Goal: Transaction & Acquisition: Purchase product/service

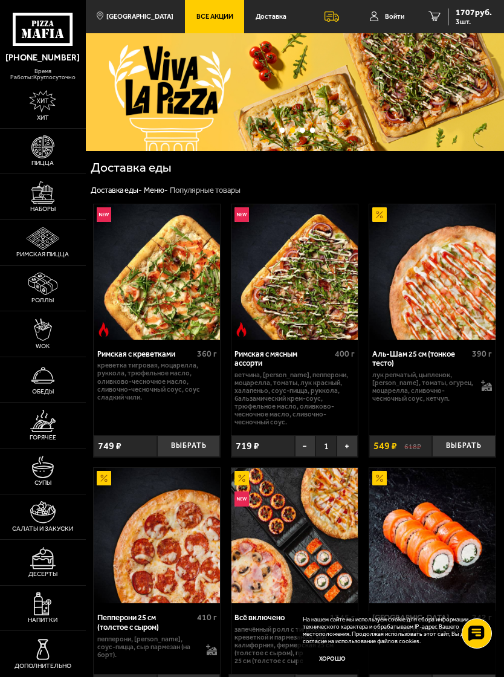
click at [53, 158] on img at bounding box center [42, 146] width 22 height 22
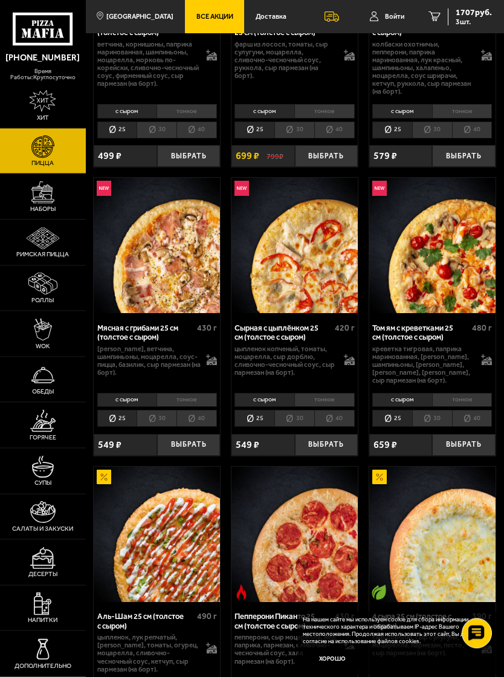
scroll to position [507, 0]
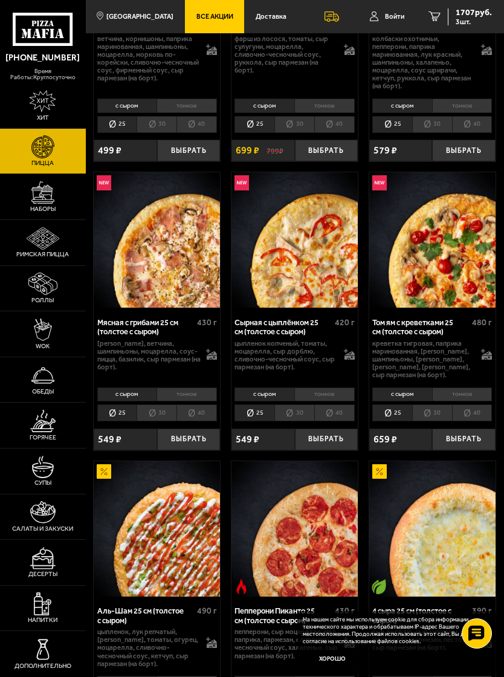
click at [190, 428] on button "Выбрать" at bounding box center [188, 439] width 63 height 22
click at [181, 387] on li "тонкое" at bounding box center [187, 394] width 60 height 15
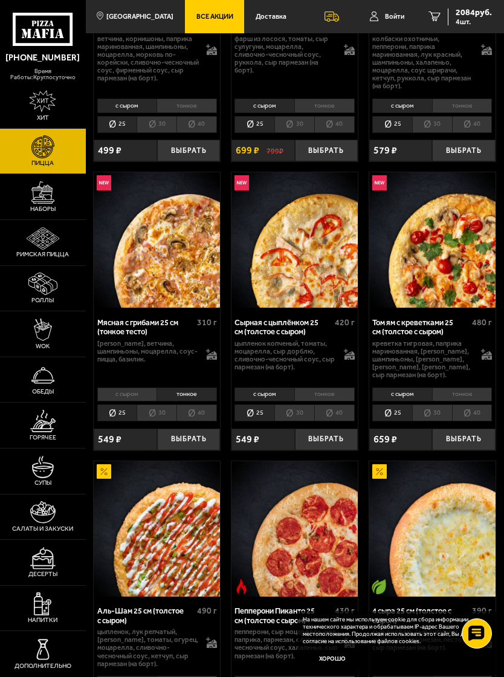
click at [125, 387] on li "с сыром" at bounding box center [127, 394] width 60 height 15
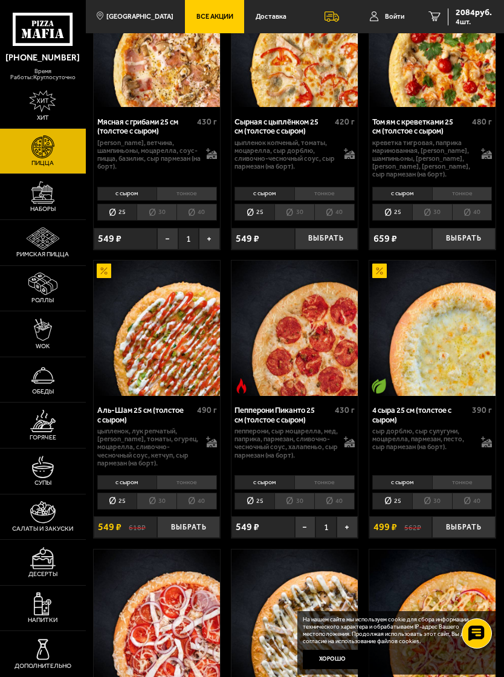
scroll to position [685, 0]
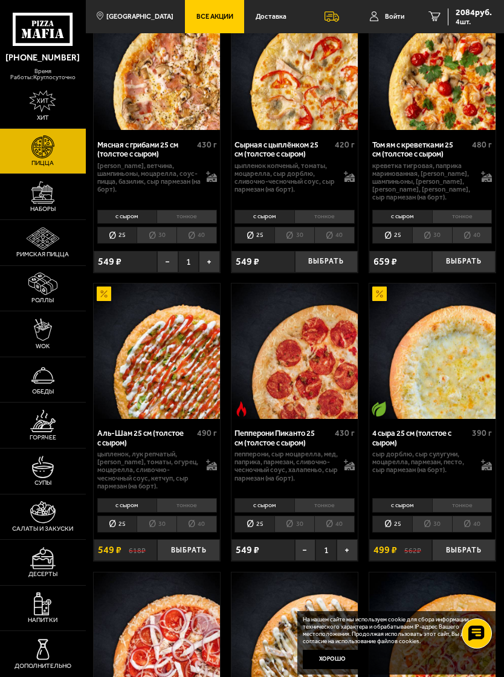
click at [165, 251] on button "−" at bounding box center [167, 262] width 21 height 22
click at [176, 251] on button "Выбрать" at bounding box center [188, 262] width 63 height 22
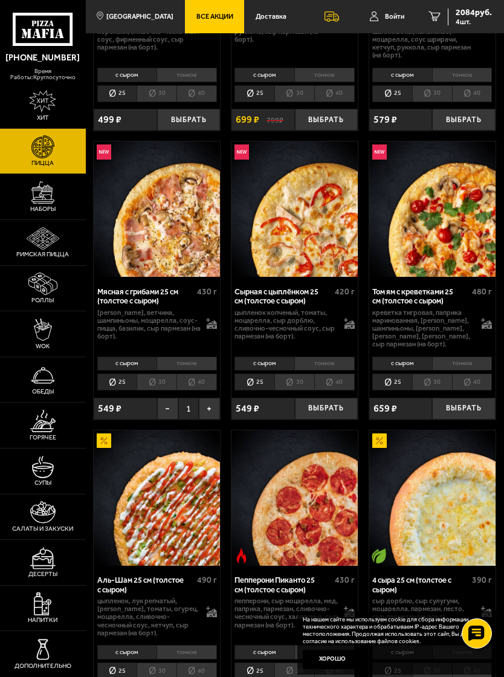
scroll to position [535, 0]
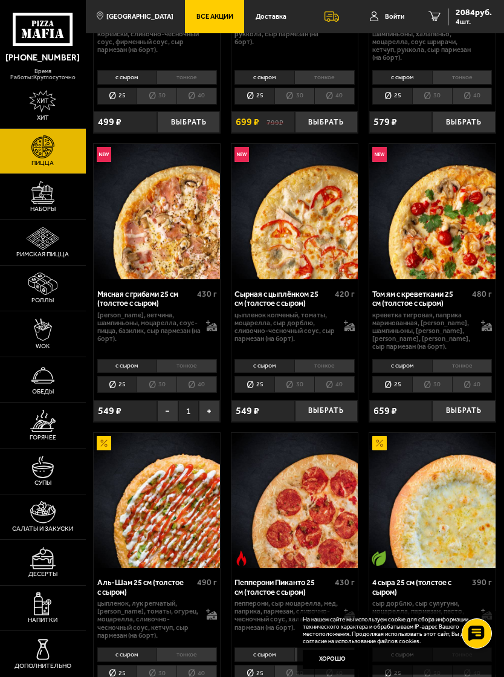
click at [478, 24] on span "4 шт." at bounding box center [474, 21] width 36 height 7
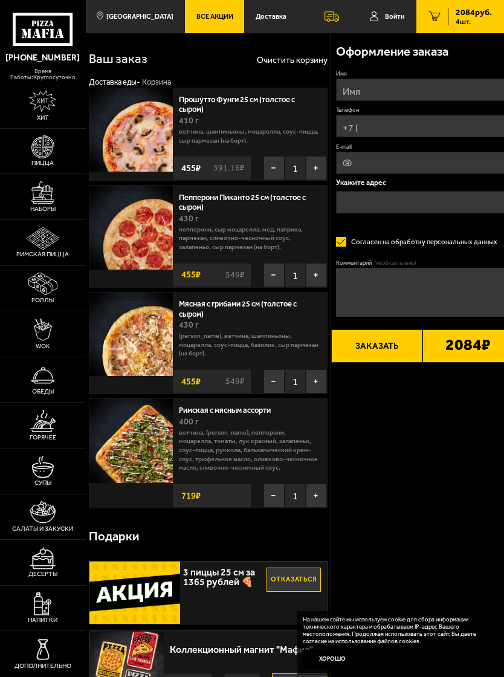
click at [273, 483] on button "−" at bounding box center [273, 495] width 21 height 24
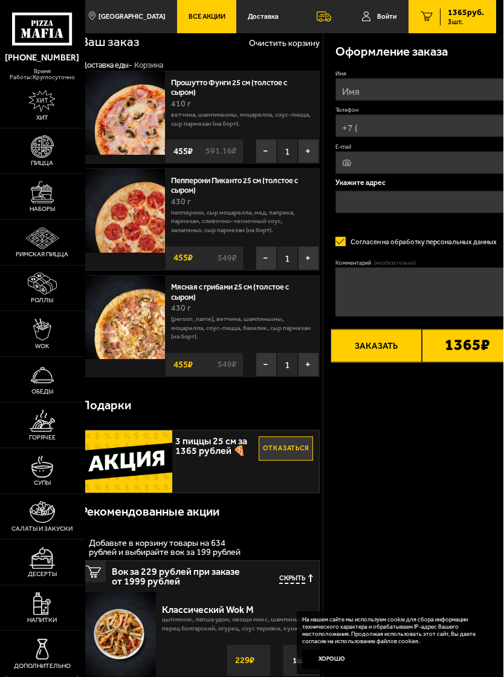
scroll to position [20, 7]
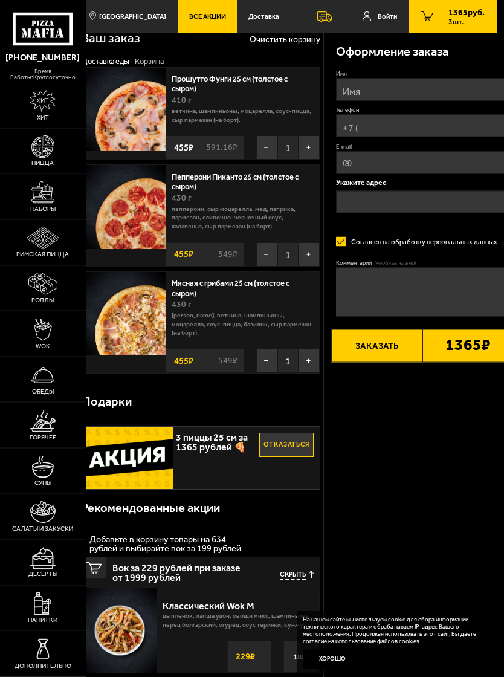
click at [40, 154] on img at bounding box center [42, 146] width 22 height 22
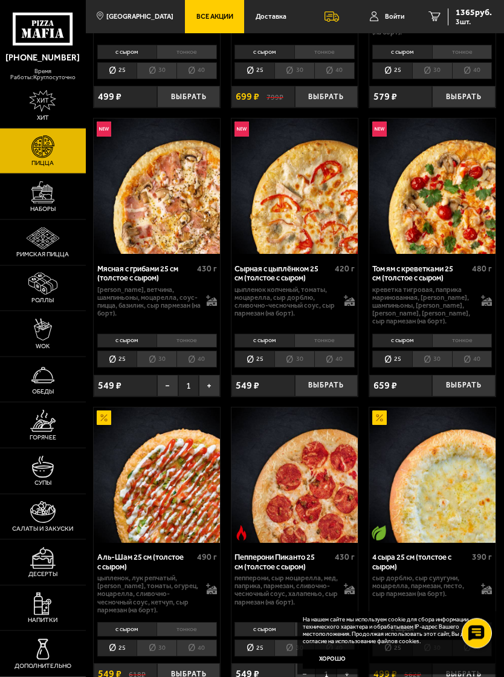
scroll to position [518, 0]
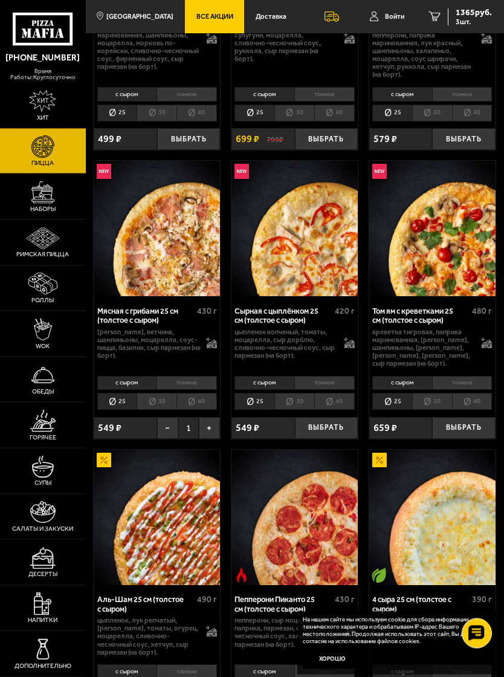
click at [164, 418] on button "−" at bounding box center [167, 429] width 21 height 22
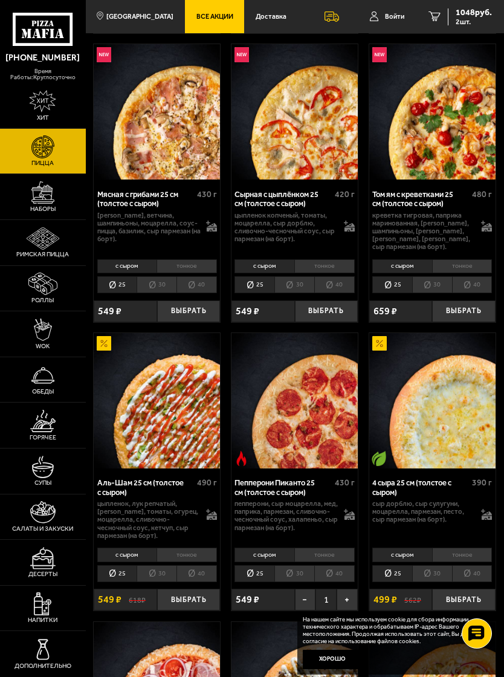
scroll to position [635, 0]
click at [188, 301] on button "Выбрать" at bounding box center [188, 312] width 63 height 22
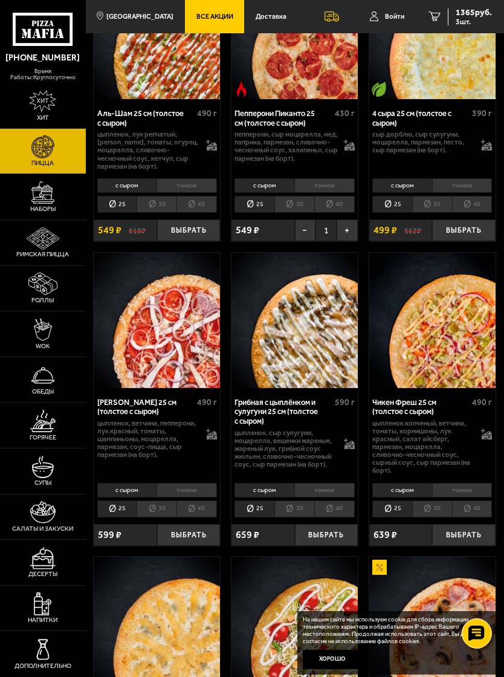
scroll to position [1006, 0]
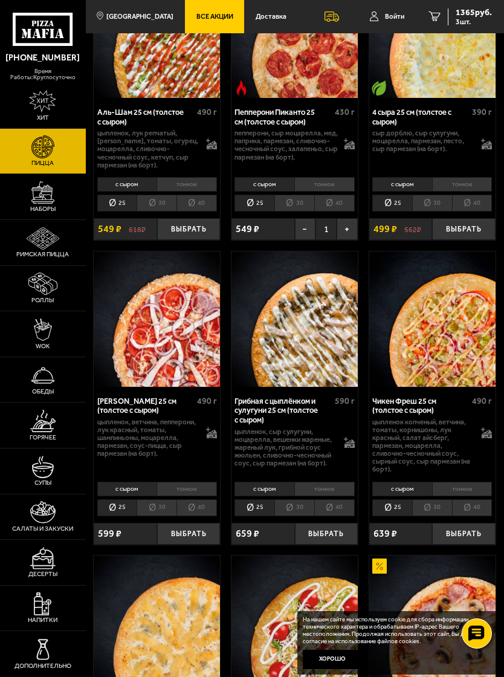
click at [34, 523] on img at bounding box center [42, 512] width 25 height 22
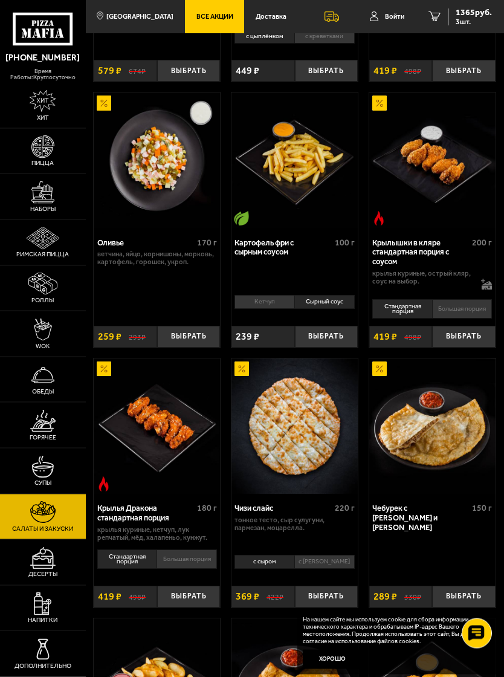
scroll to position [256, 0]
click at [43, 432] on img at bounding box center [42, 421] width 25 height 22
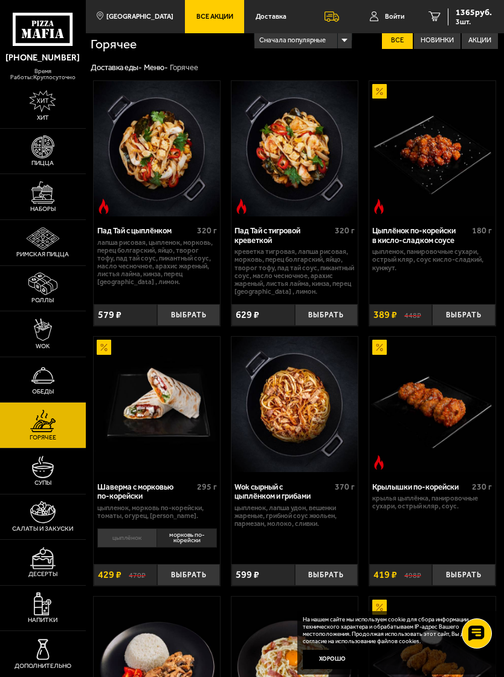
scroll to position [7, 0]
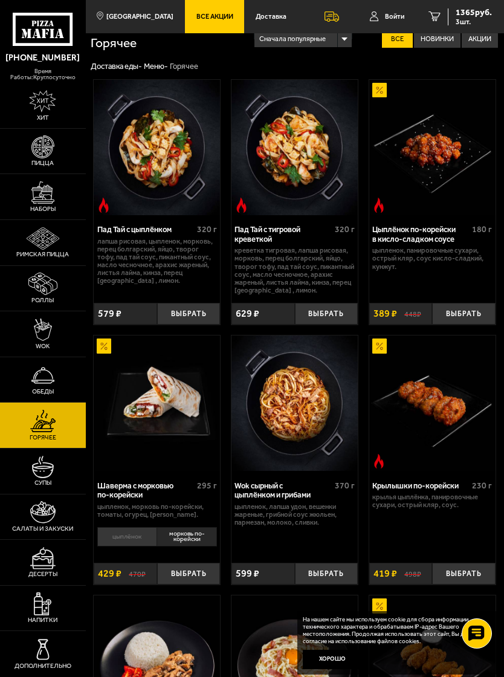
click at [51, 381] on img at bounding box center [42, 375] width 22 height 22
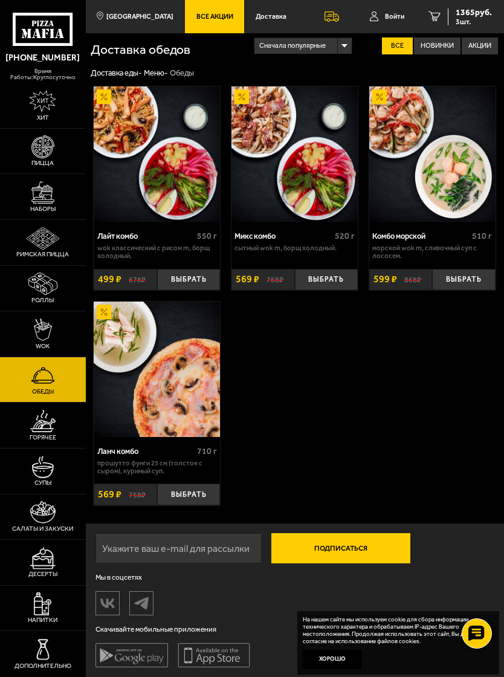
click at [44, 357] on link "WOK" at bounding box center [43, 333] width 86 height 45
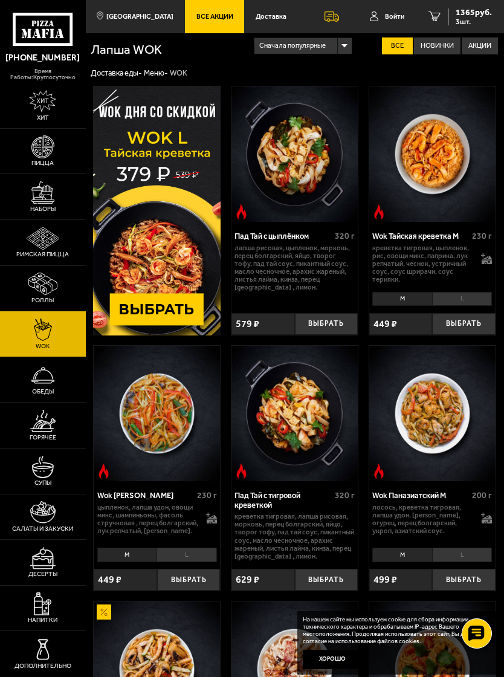
click at [29, 282] on img at bounding box center [42, 284] width 29 height 22
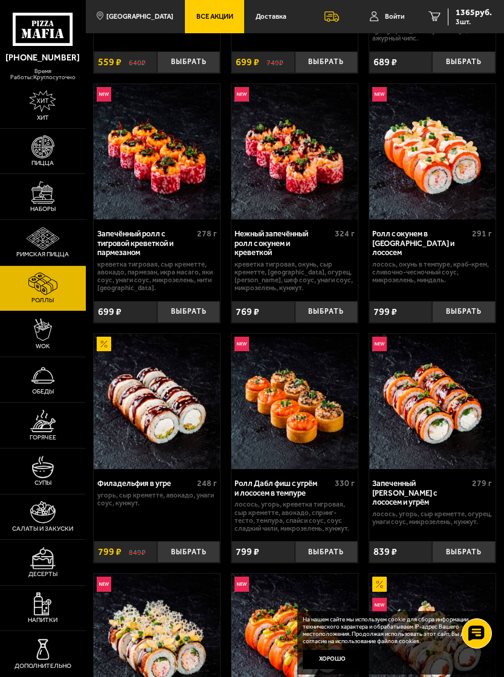
scroll to position [249, 0]
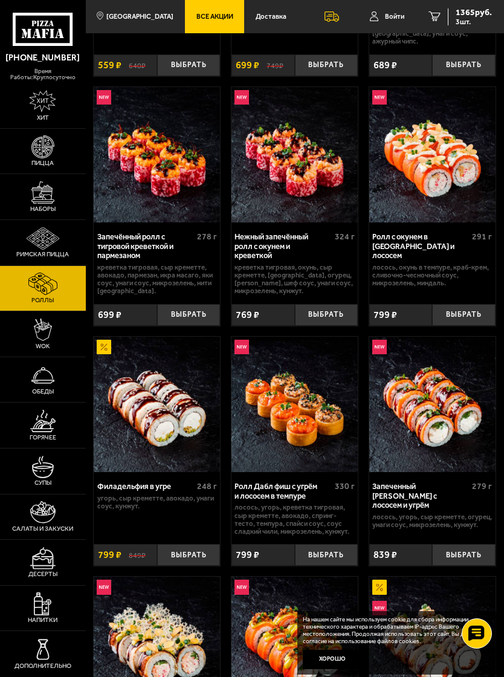
click at [181, 304] on button "Выбрать" at bounding box center [188, 315] width 63 height 22
click at [482, 13] on span "2064 руб." at bounding box center [474, 12] width 36 height 8
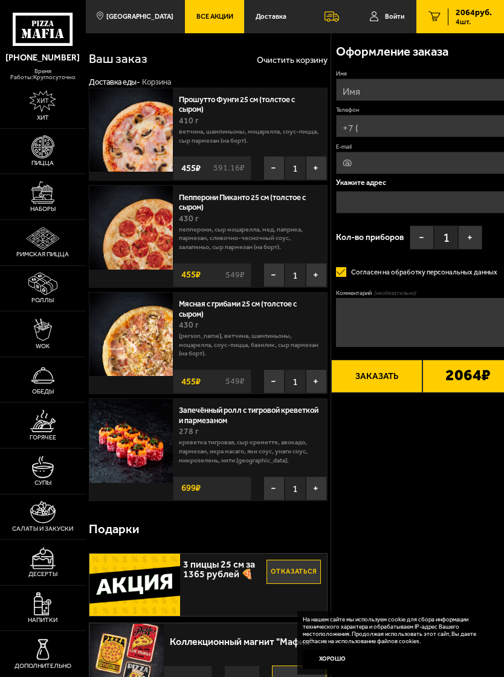
click at [273, 476] on button "−" at bounding box center [273, 488] width 21 height 24
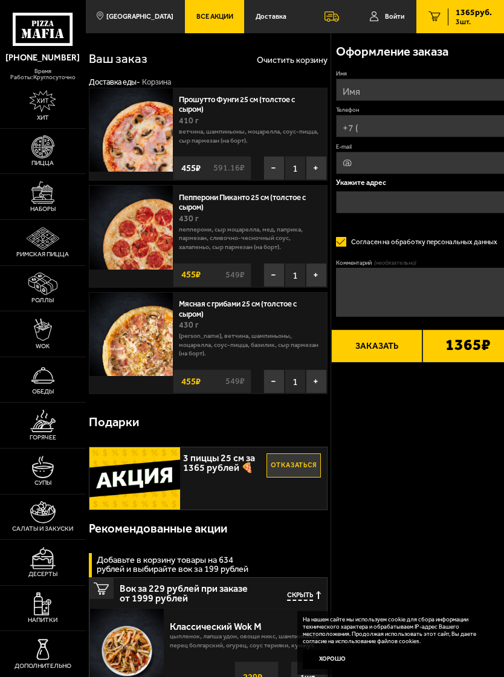
click at [429, 83] on input "Имя" at bounding box center [422, 90] width 172 height 22
type input "винни"
click at [425, 121] on input "Телефон" at bounding box center [422, 126] width 172 height 22
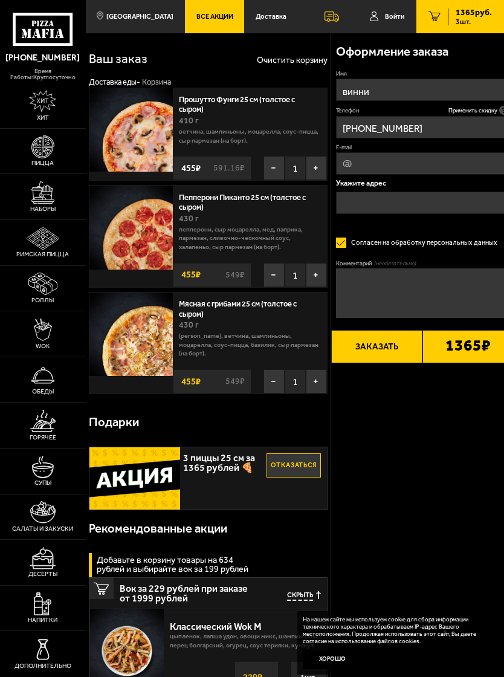
click at [494, 119] on input "[PHONE_NUMBER]" at bounding box center [422, 127] width 172 height 22
type input "[PHONE_NUMBER]"
click at [494, 107] on span "Применить скидку" at bounding box center [472, 110] width 49 height 8
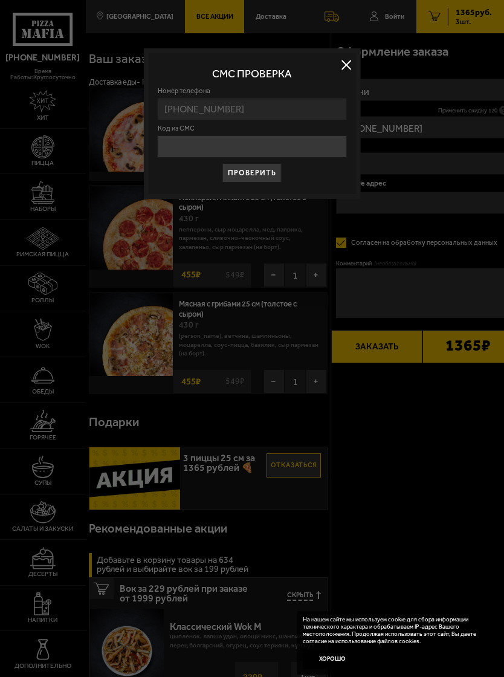
click at [305, 94] on label "Номер телефона" at bounding box center [252, 91] width 189 height 7
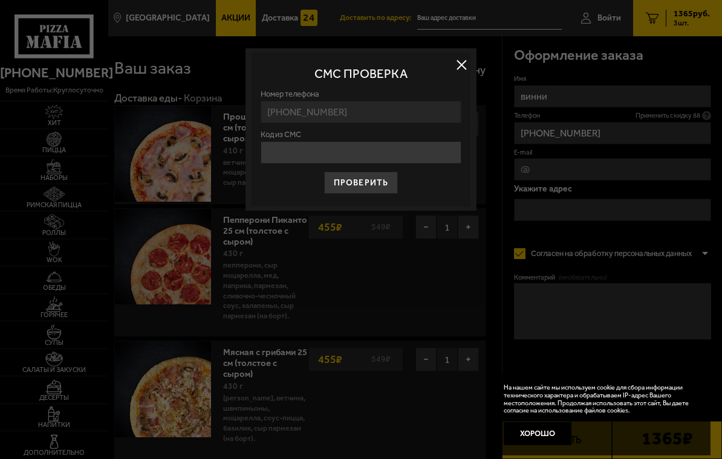
click at [390, 150] on input "Код из СМС" at bounding box center [360, 152] width 201 height 22
click at [384, 100] on fieldset "Номер телефона [PHONE_NUMBER]" at bounding box center [360, 106] width 201 height 41
click at [355, 160] on input "Код из СМС" at bounding box center [360, 152] width 201 height 22
click at [462, 71] on button at bounding box center [461, 65] width 18 height 18
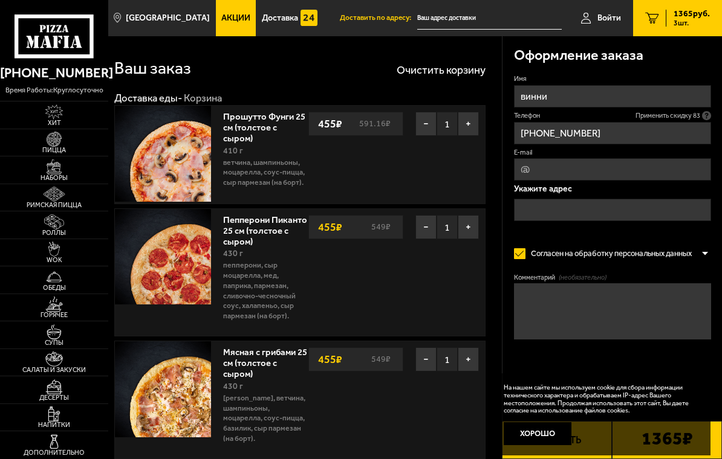
click at [503, 120] on icon at bounding box center [706, 115] width 9 height 9
click at [503, 122] on input "[PHONE_NUMBER]" at bounding box center [612, 133] width 197 height 22
click at [503, 170] on input "E-mail" at bounding box center [612, 169] width 197 height 22
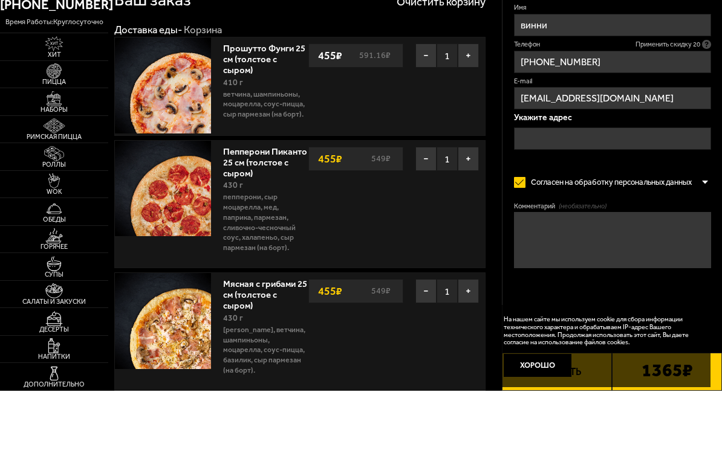
type input "[EMAIL_ADDRESS][DOMAIN_NAME]"
click at [503, 196] on input "text" at bounding box center [612, 207] width 197 height 22
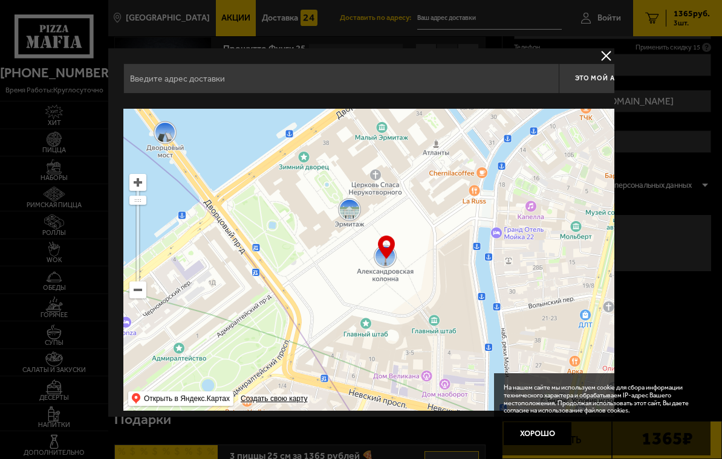
click at [503, 436] on button "Хорошо" at bounding box center [537, 433] width 68 height 22
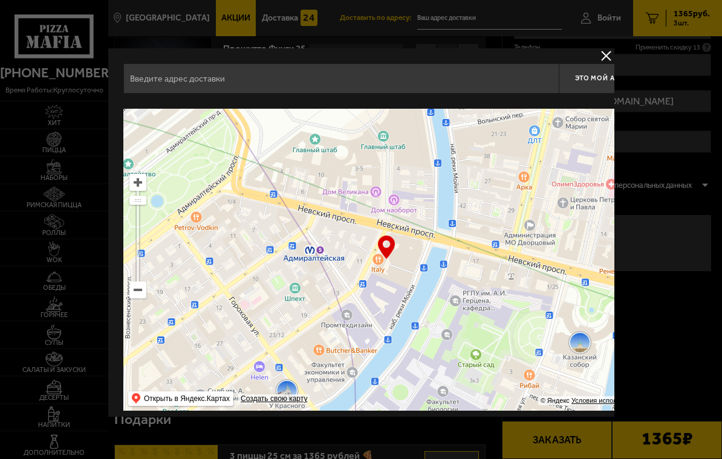
click at [424, 74] on input "text" at bounding box center [340, 78] width 435 height 30
type input "[STREET_ADDRESS]"
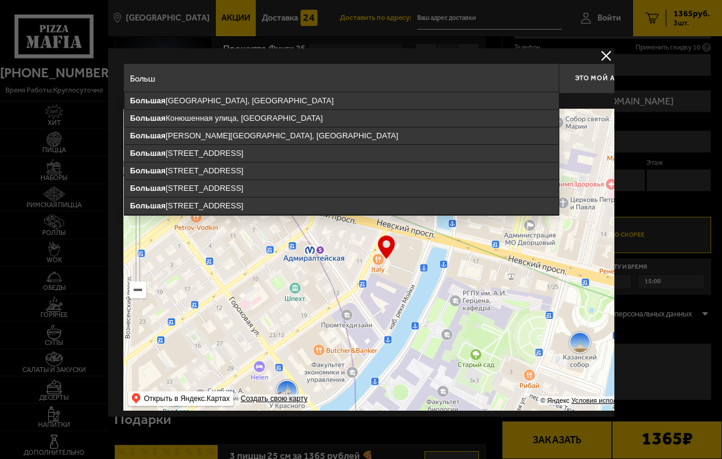
type input "Боль"
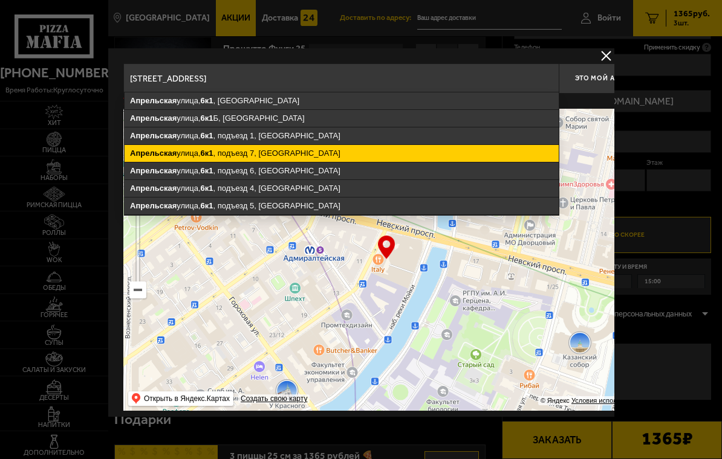
type input "[STREET_ADDRESS]"
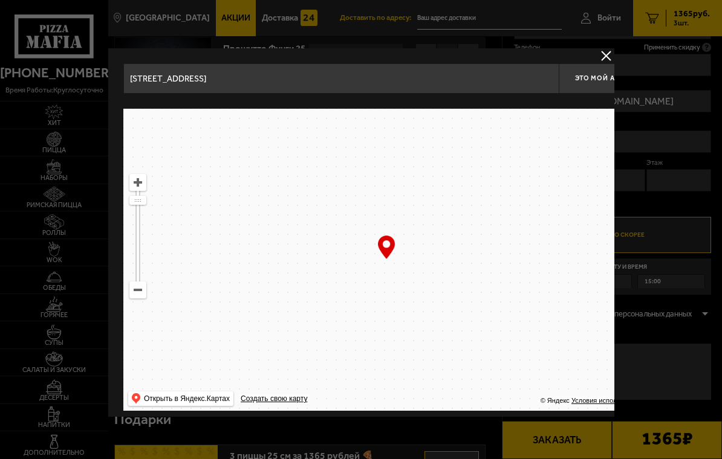
type input "[STREET_ADDRESS]"
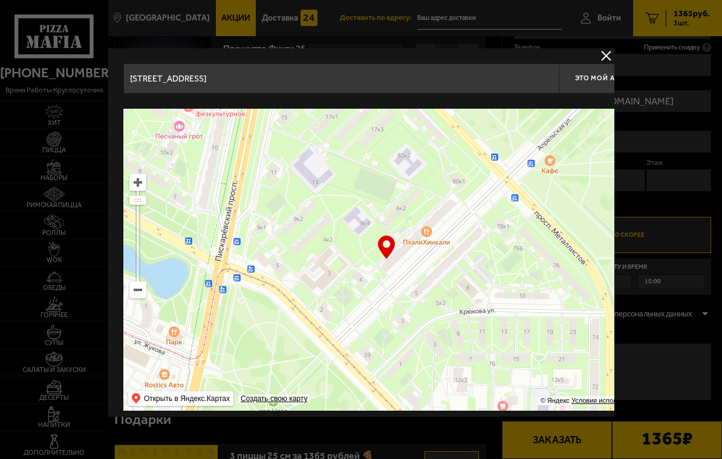
click at [503, 88] on button "Это мой адрес" at bounding box center [603, 78] width 91 height 30
type input "[STREET_ADDRESS]"
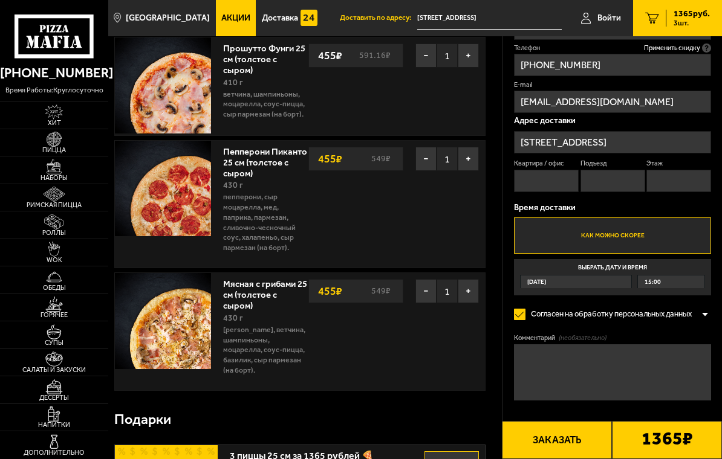
click at [503, 379] on textarea "Комментарий (необязательно)" at bounding box center [612, 372] width 197 height 56
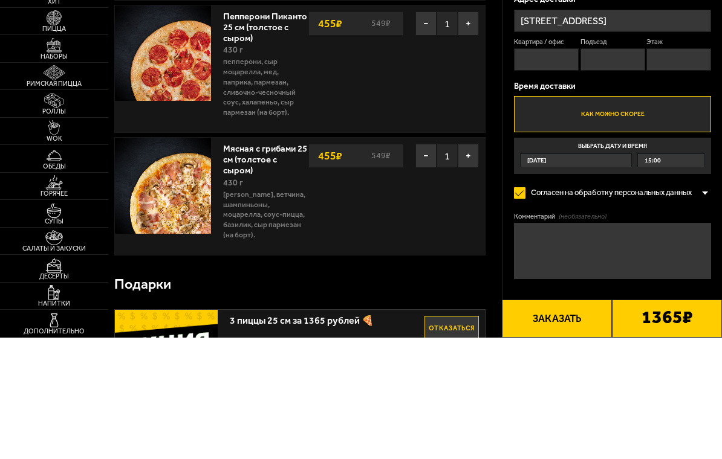
click at [503, 218] on label "Как можно скорее" at bounding box center [612, 236] width 197 height 36
click at [0, 0] on input "Как можно скорее" at bounding box center [0, 0] width 0 height 0
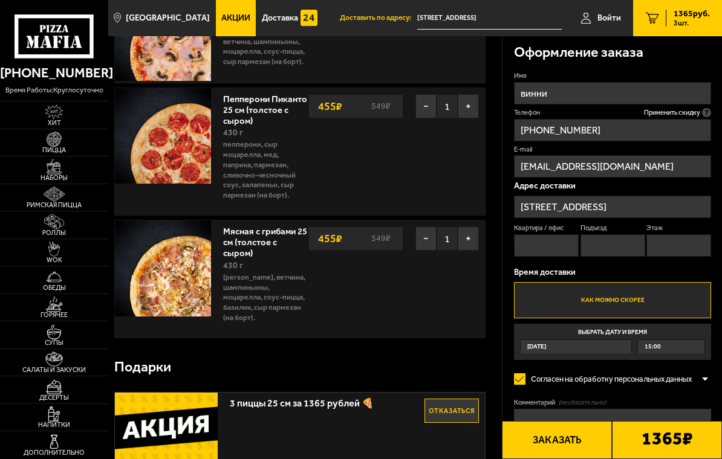
scroll to position [121, 0]
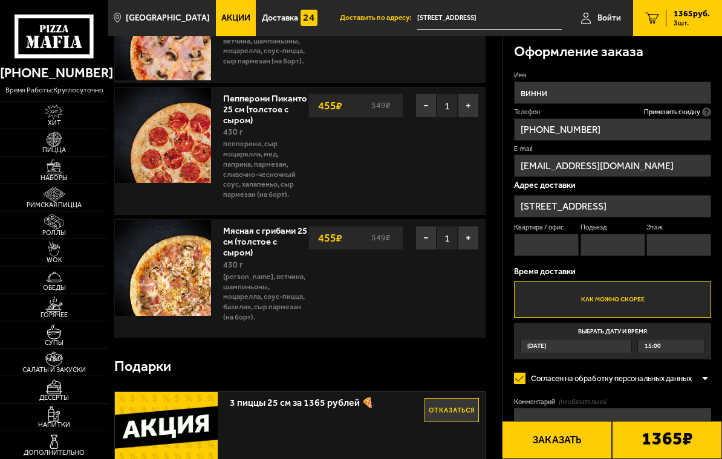
click at [503, 109] on icon at bounding box center [706, 112] width 9 height 9
click at [503, 118] on input "[PHONE_NUMBER]" at bounding box center [612, 129] width 197 height 22
click at [503, 113] on span "Применить скидку" at bounding box center [672, 113] width 56 height 10
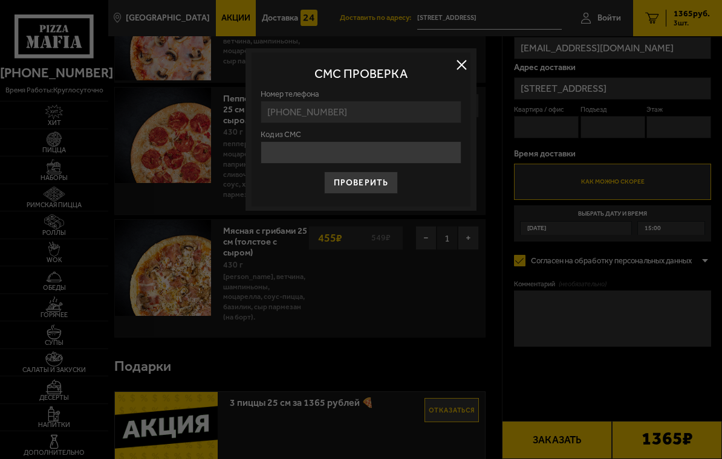
click at [378, 184] on button "Проверить" at bounding box center [360, 183] width 73 height 22
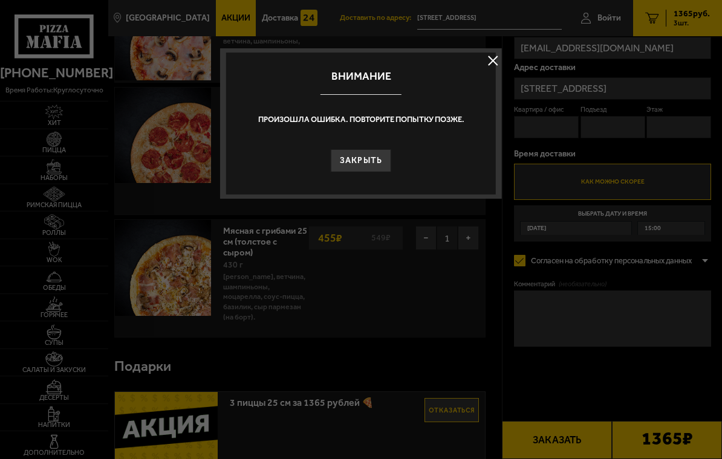
click at [367, 162] on button "Закрыть" at bounding box center [361, 160] width 60 height 22
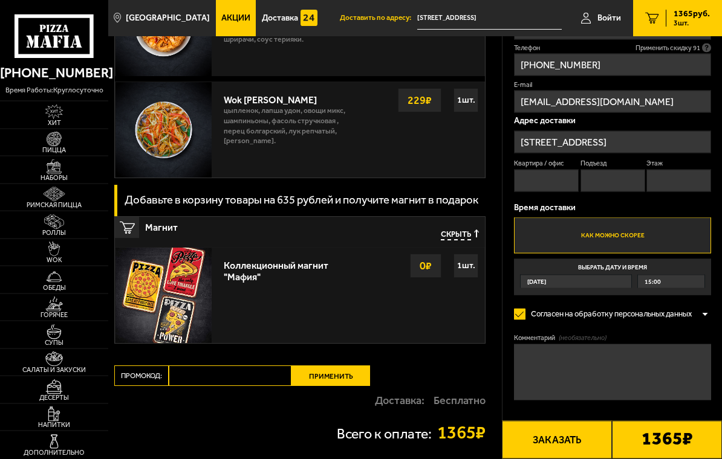
scroll to position [1122, 0]
click at [503, 192] on input "Квартира / офис" at bounding box center [546, 181] width 65 height 22
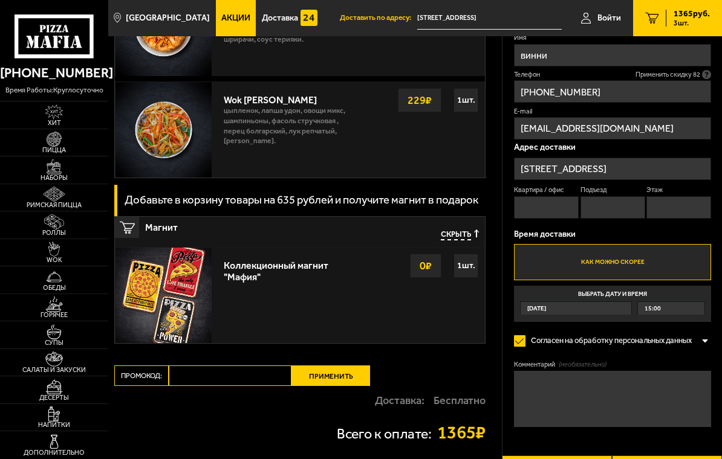
scroll to position [1122, 0]
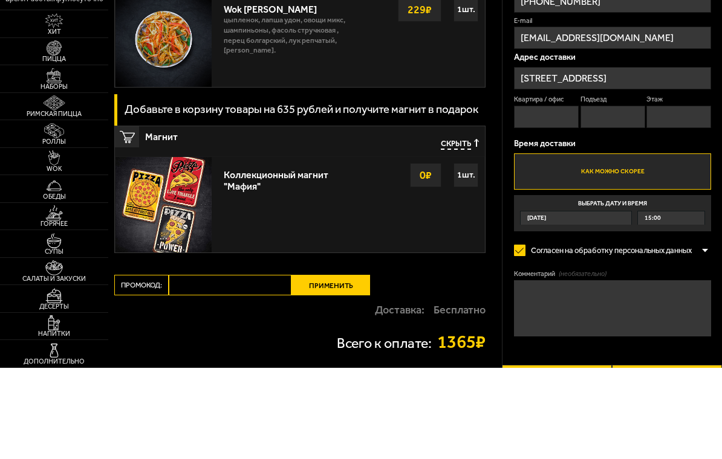
click at [503, 197] on input "Подъезд" at bounding box center [612, 208] width 65 height 22
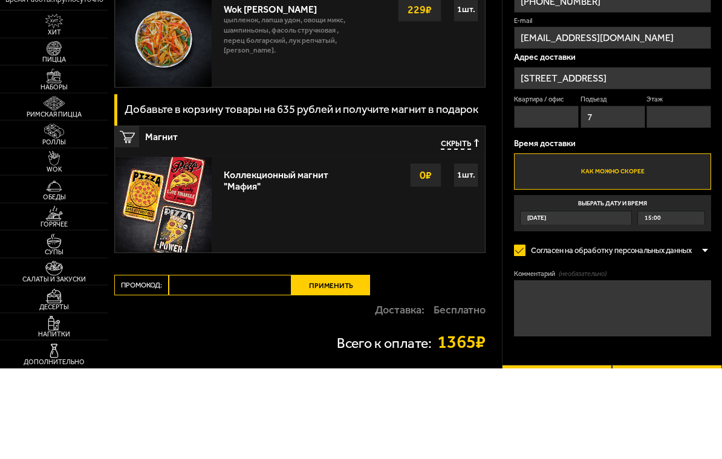
type input "7"
click at [503, 197] on input "Этаж" at bounding box center [678, 208] width 65 height 22
type input "8"
click at [503, 197] on input "Квартира / офис" at bounding box center [546, 208] width 65 height 22
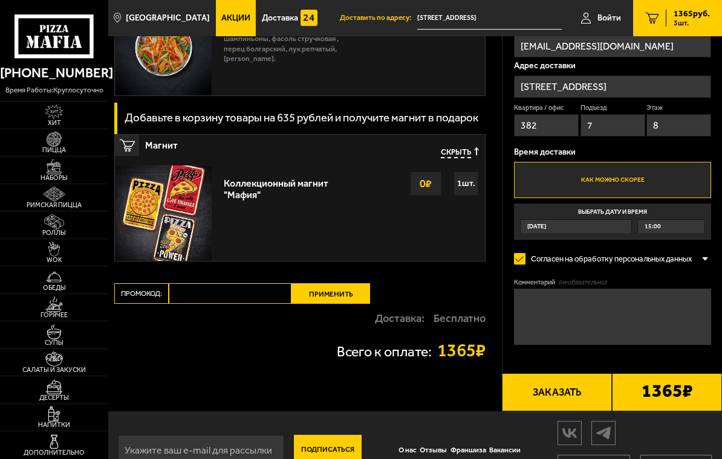
type input "382"
click at [503, 387] on b "1365 ₽" at bounding box center [666, 393] width 51 height 20
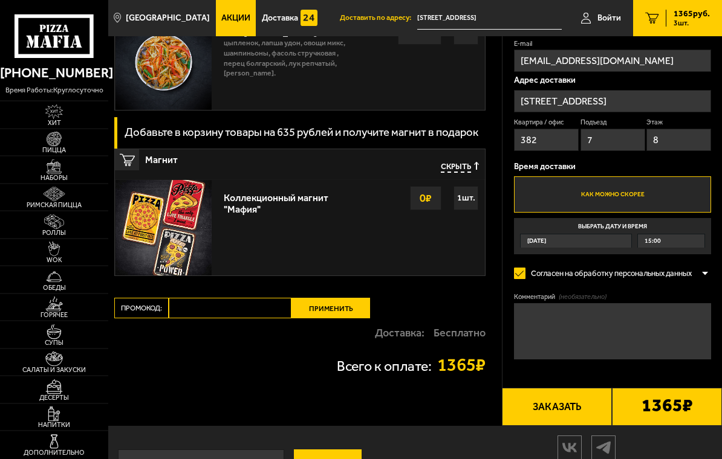
scroll to position [1190, 0]
click at [503, 401] on b "1365 ₽" at bounding box center [666, 407] width 51 height 20
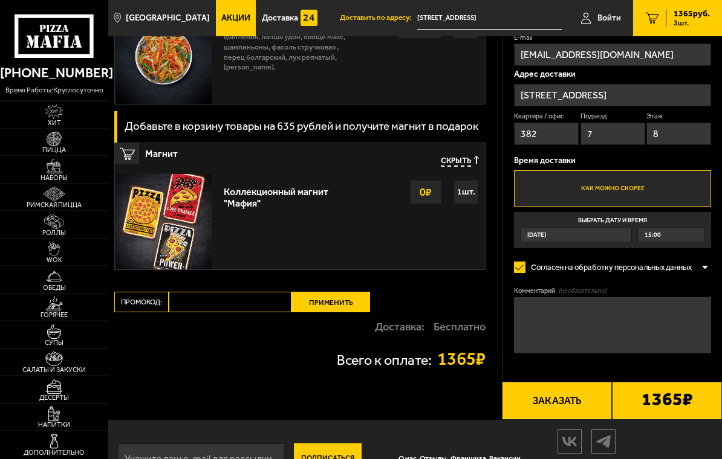
scroll to position [1204, 0]
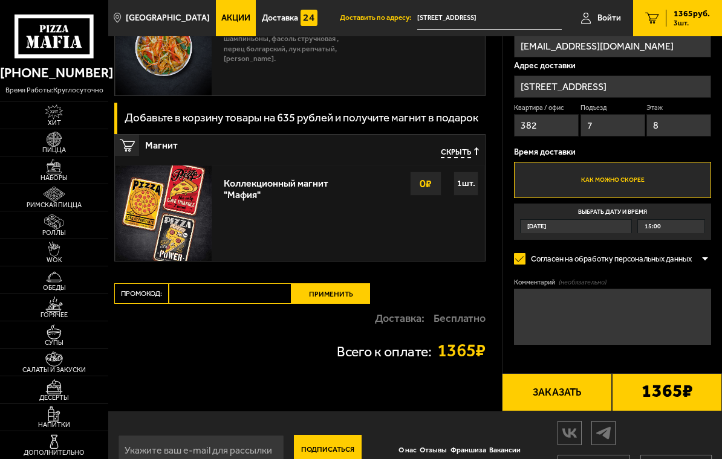
click at [503, 373] on div "1365 ₽" at bounding box center [667, 392] width 110 height 38
click at [503, 388] on b "1365 ₽" at bounding box center [666, 393] width 51 height 20
click at [503, 385] on b "1365 ₽" at bounding box center [666, 393] width 51 height 20
click at [503, 386] on b "1365 ₽" at bounding box center [666, 393] width 51 height 20
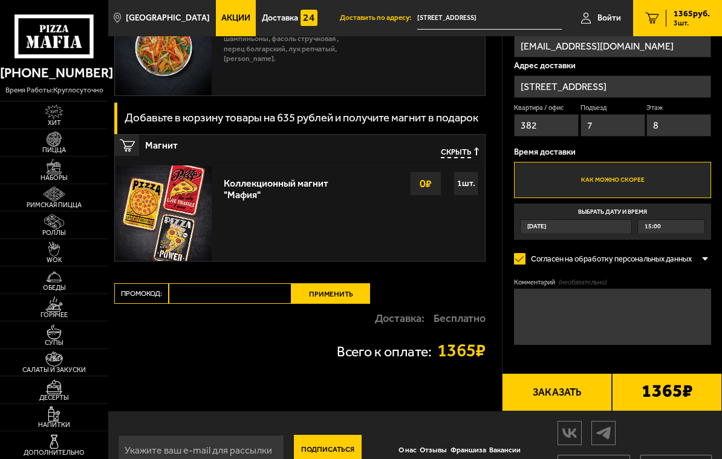
click at [503, 387] on b "1365 ₽" at bounding box center [666, 393] width 51 height 20
click at [503, 26] on span "3 шт." at bounding box center [691, 22] width 36 height 7
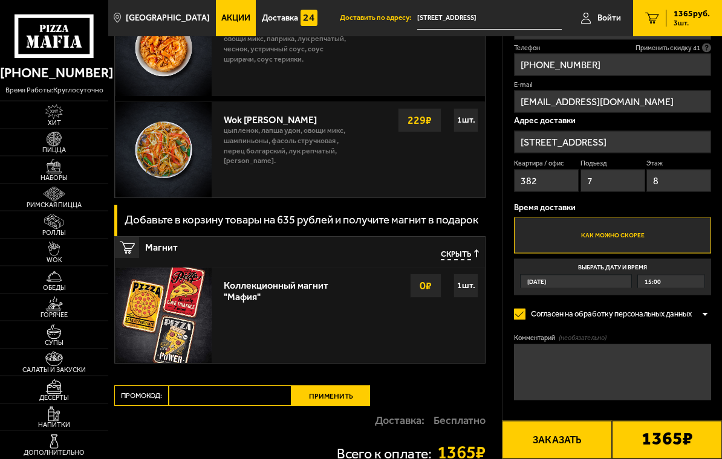
scroll to position [1102, 0]
click at [503, 459] on button "Заказать" at bounding box center [557, 440] width 110 height 38
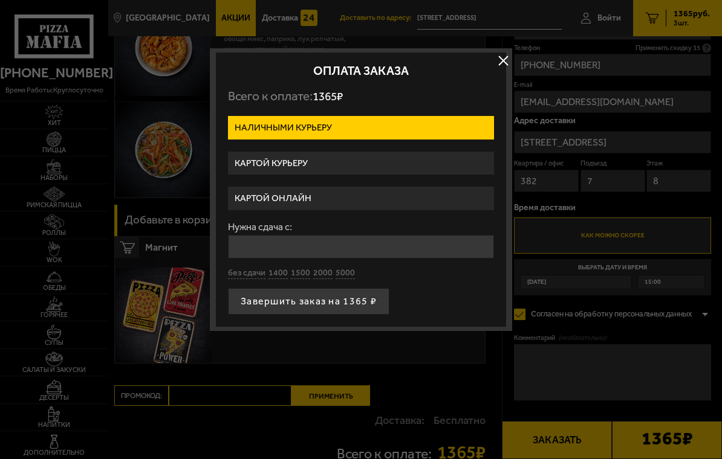
click at [412, 254] on input "Нужна сдача с:" at bounding box center [361, 247] width 266 height 24
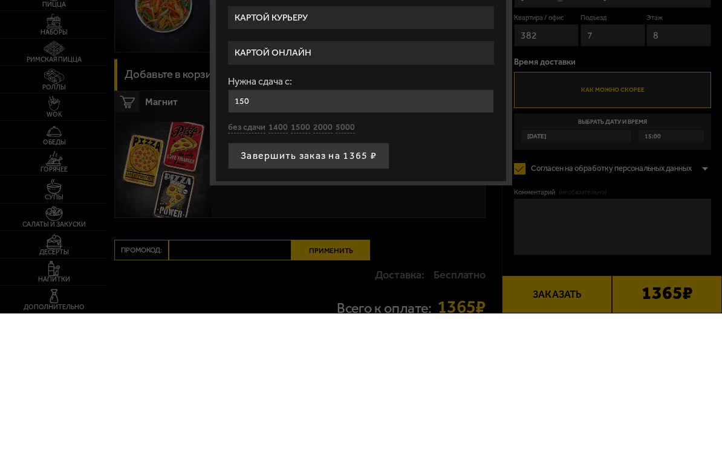
type input "1500"
click at [503, 139] on div at bounding box center [361, 229] width 722 height 459
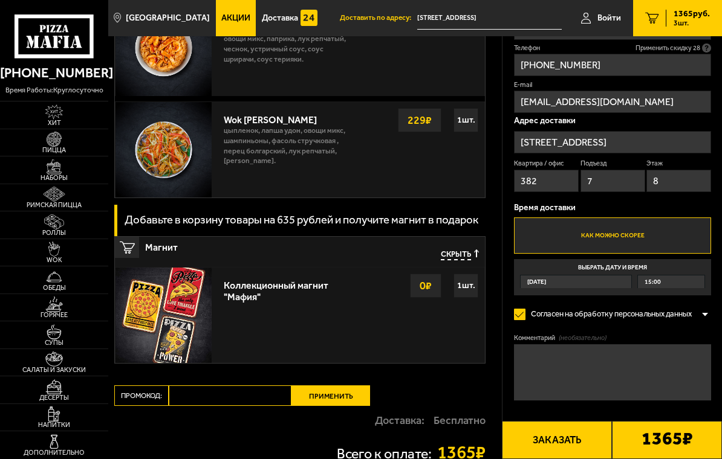
click at [503, 444] on button "Заказать" at bounding box center [557, 440] width 110 height 38
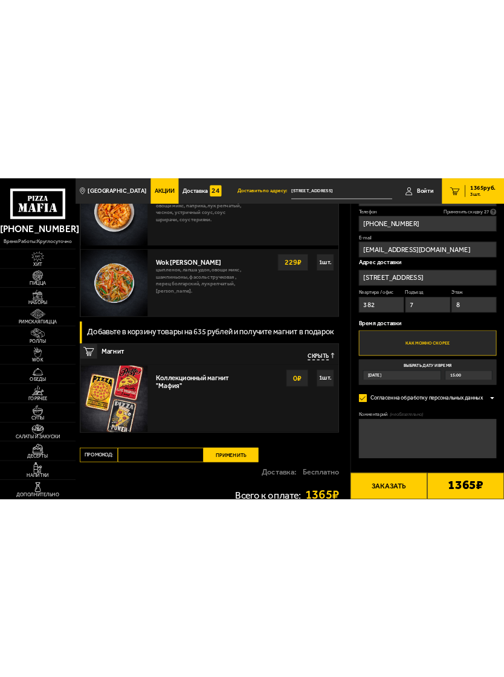
scroll to position [0, 0]
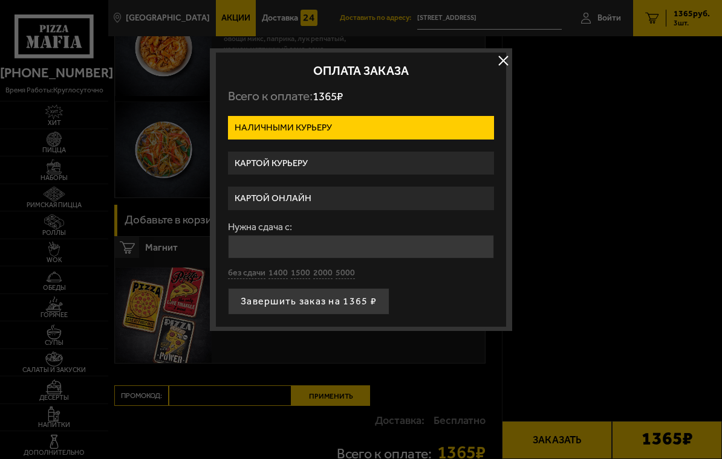
click at [378, 254] on input "Нужна сдача с:" at bounding box center [361, 247] width 266 height 24
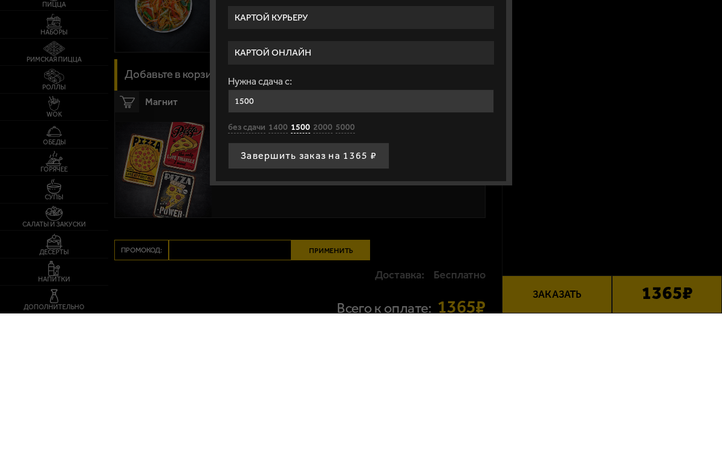
type input "1500"
click at [348, 288] on button "Завершить заказ на 1365 ₽" at bounding box center [308, 301] width 161 height 27
